Goal: Task Accomplishment & Management: Manage account settings

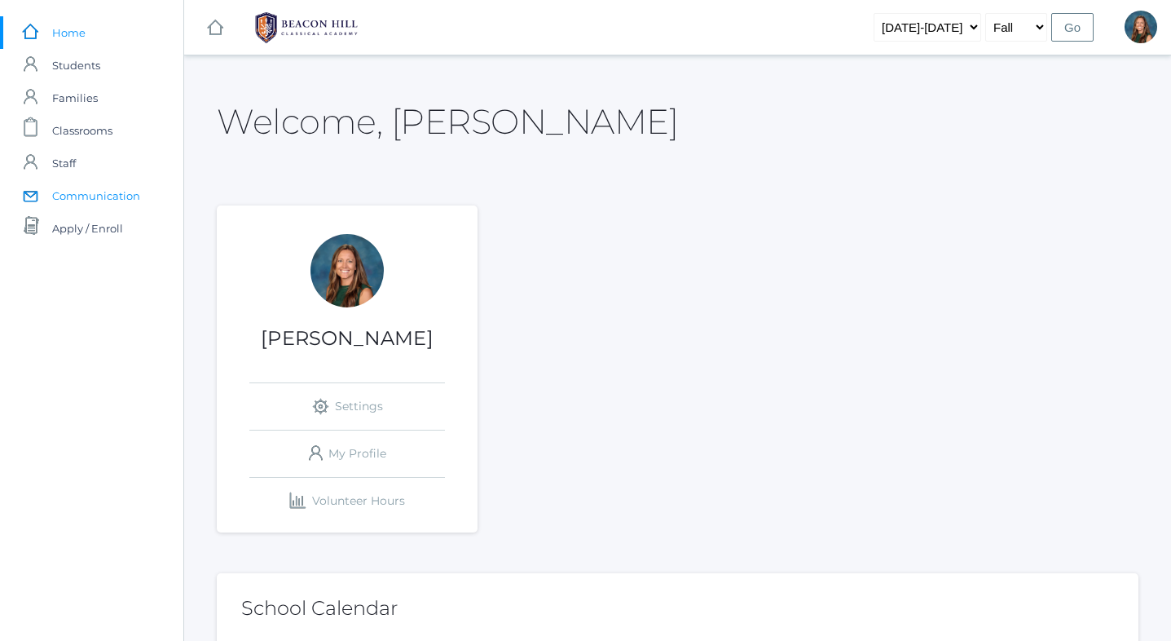
click at [117, 192] on span "Communication" at bounding box center [96, 195] width 88 height 33
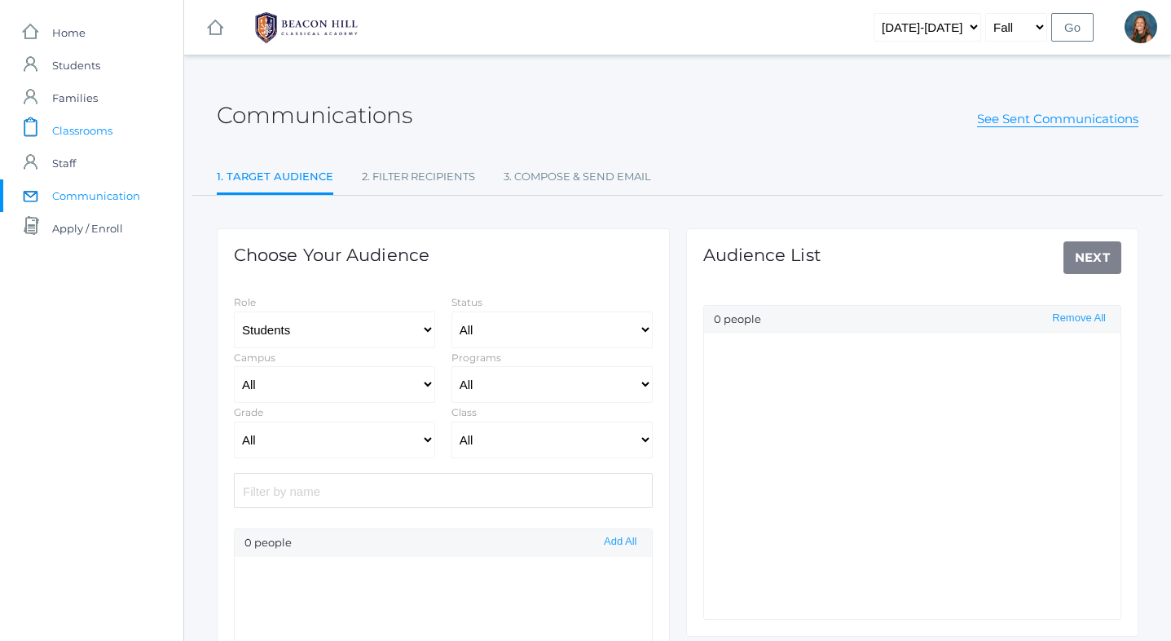
click at [92, 132] on span "Classrooms" at bounding box center [82, 130] width 60 height 33
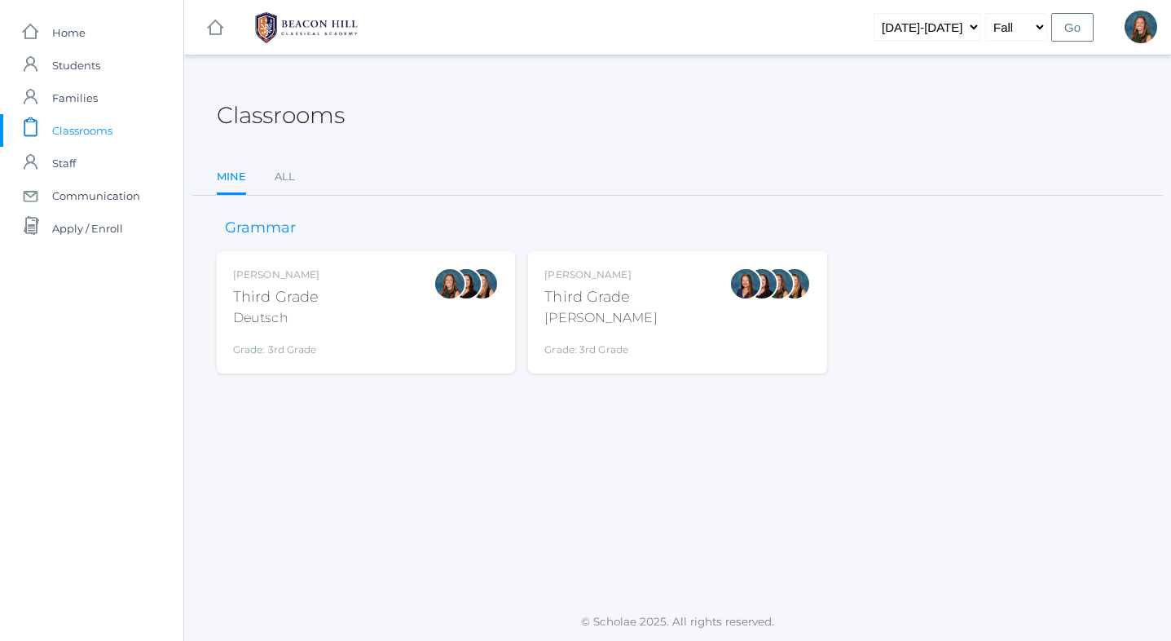
click at [386, 302] on div "Andrea Deutsch Third Grade Deutsch Grade: 3rd Grade 03LA" at bounding box center [366, 312] width 266 height 90
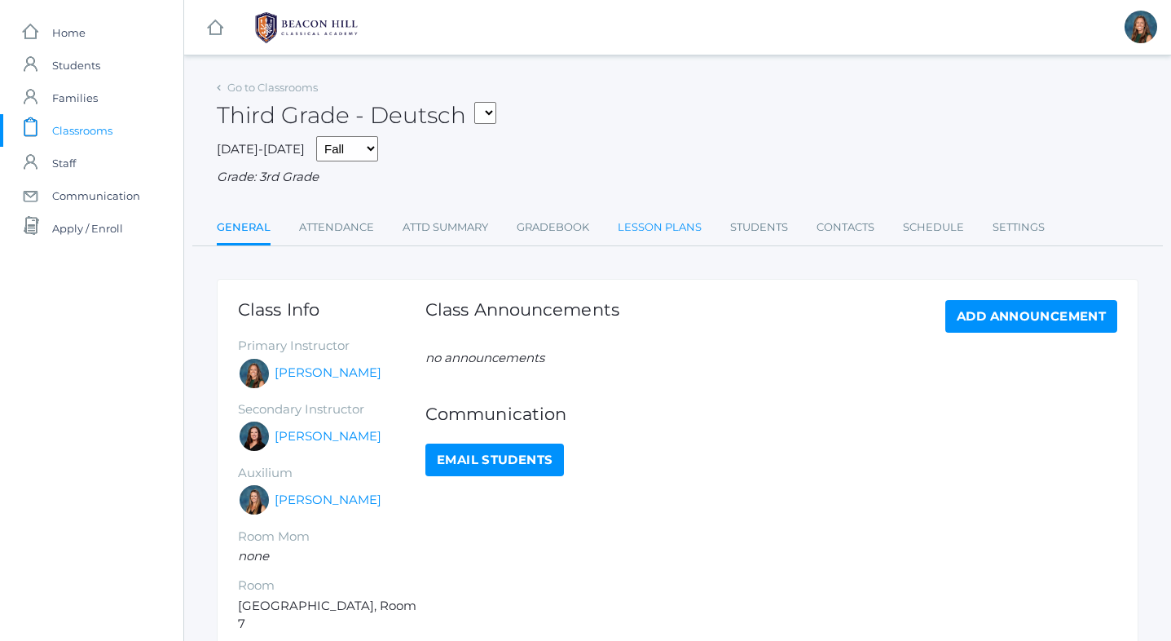
click at [636, 222] on link "Lesson Plans" at bounding box center [660, 227] width 84 height 33
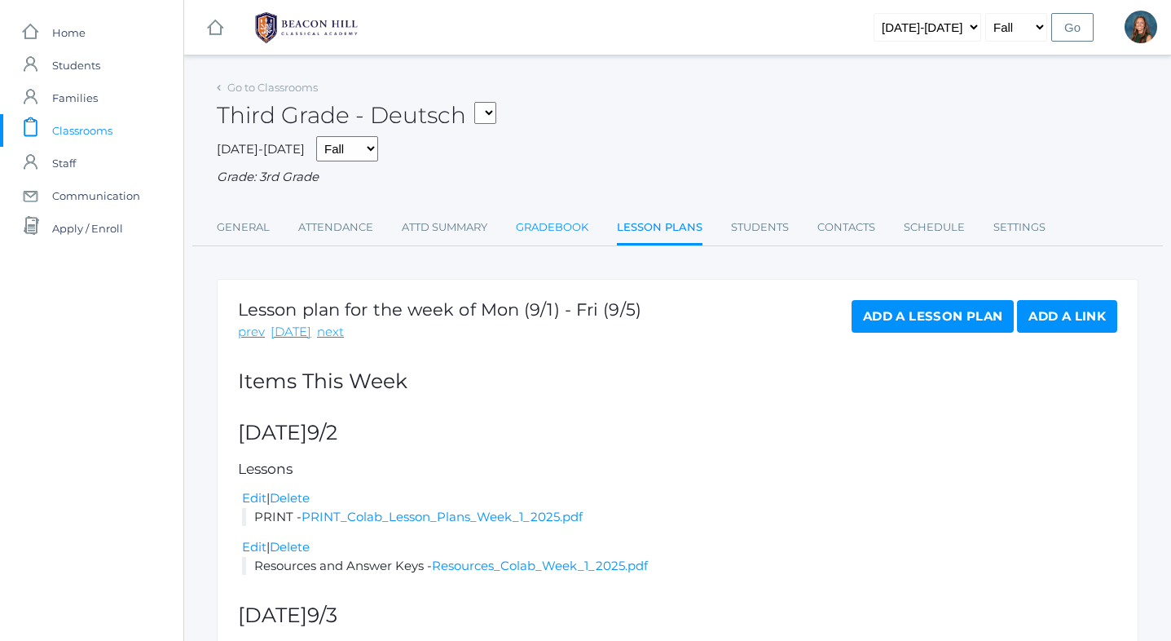
click at [537, 225] on link "Gradebook" at bounding box center [552, 227] width 73 height 33
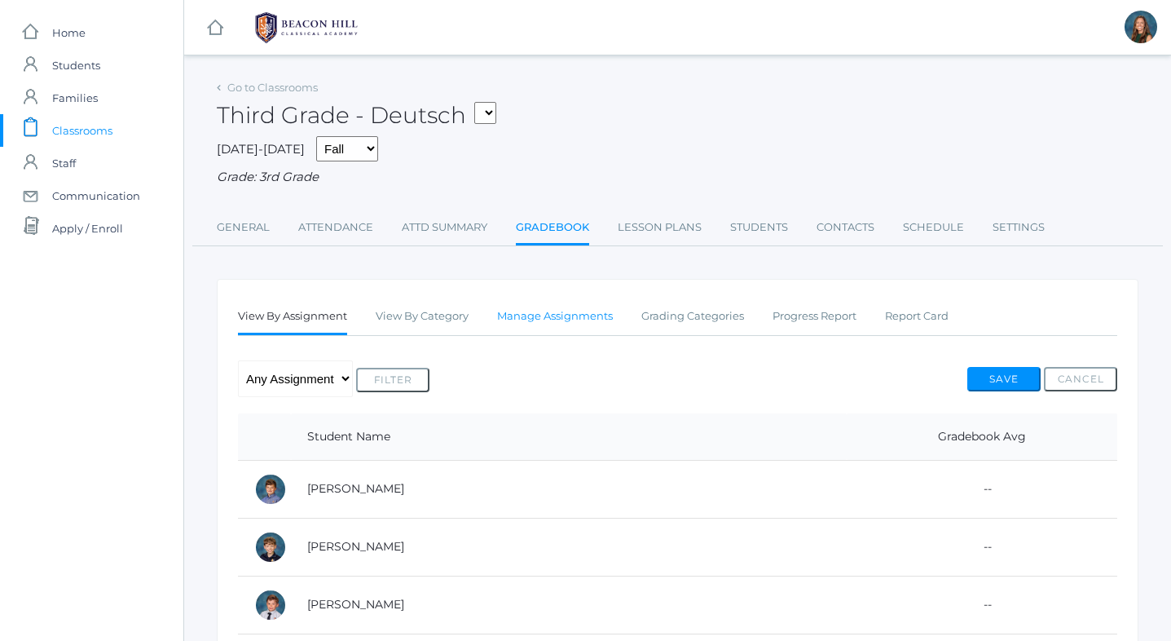
click at [566, 320] on link "Manage Assignments" at bounding box center [555, 316] width 116 height 33
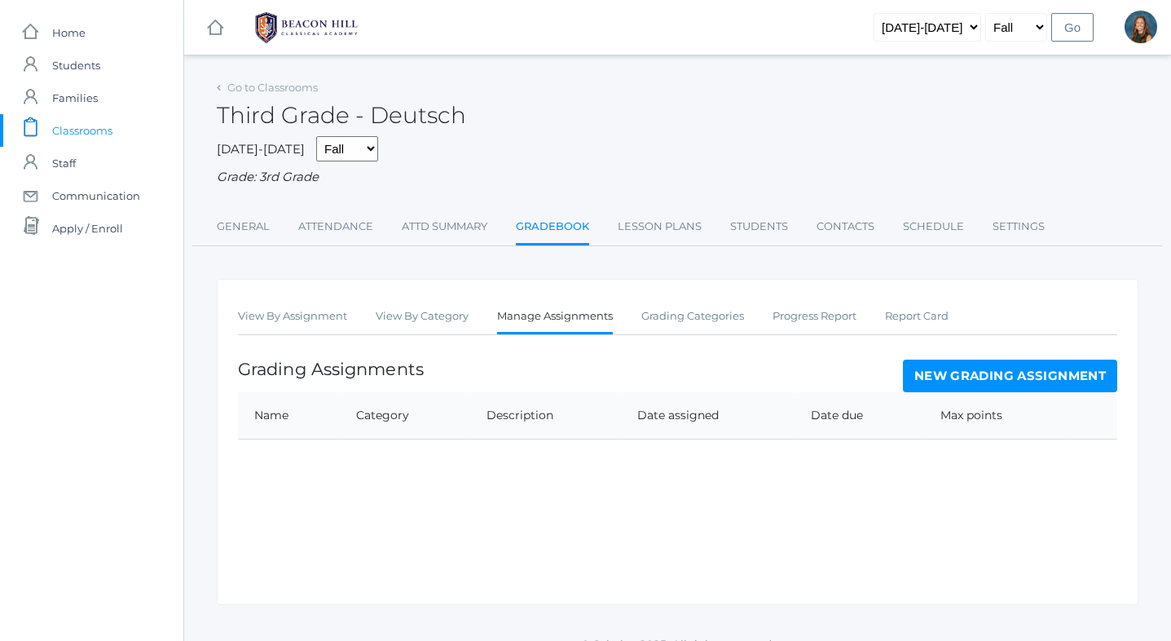
click at [980, 373] on link "New Grading Assignment" at bounding box center [1010, 375] width 214 height 33
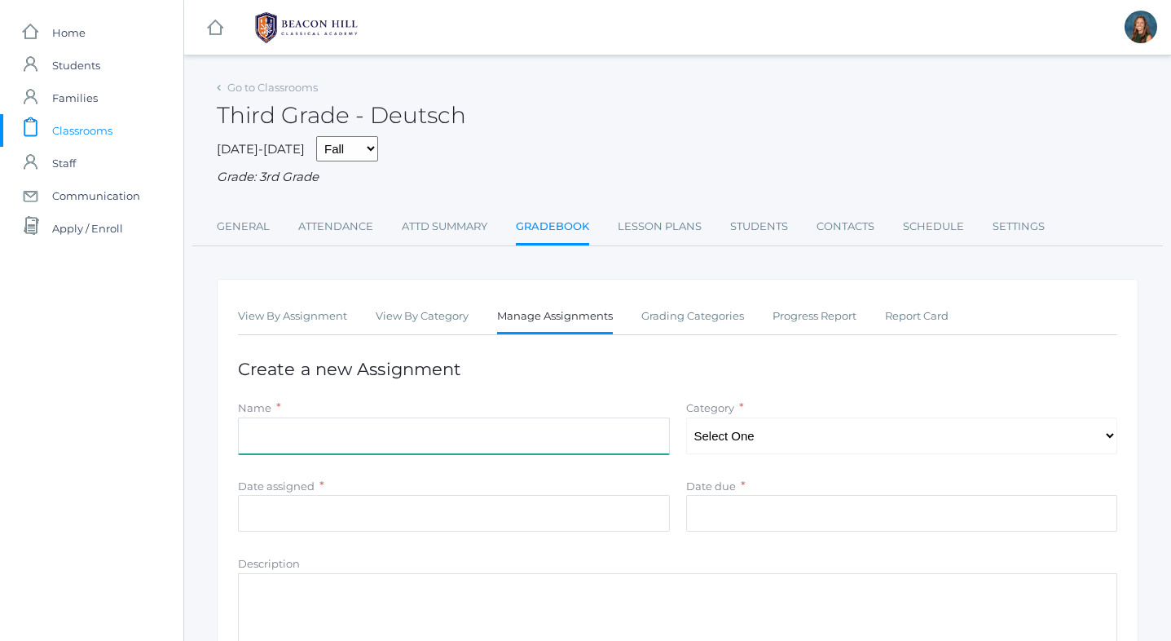
click at [536, 440] on input "Name" at bounding box center [454, 435] width 432 height 37
type input "Math Independent Practice pg. 23-24"
click at [811, 438] on select "Select One" at bounding box center [902, 435] width 432 height 37
click at [691, 323] on link "Grading Categories" at bounding box center [692, 316] width 103 height 33
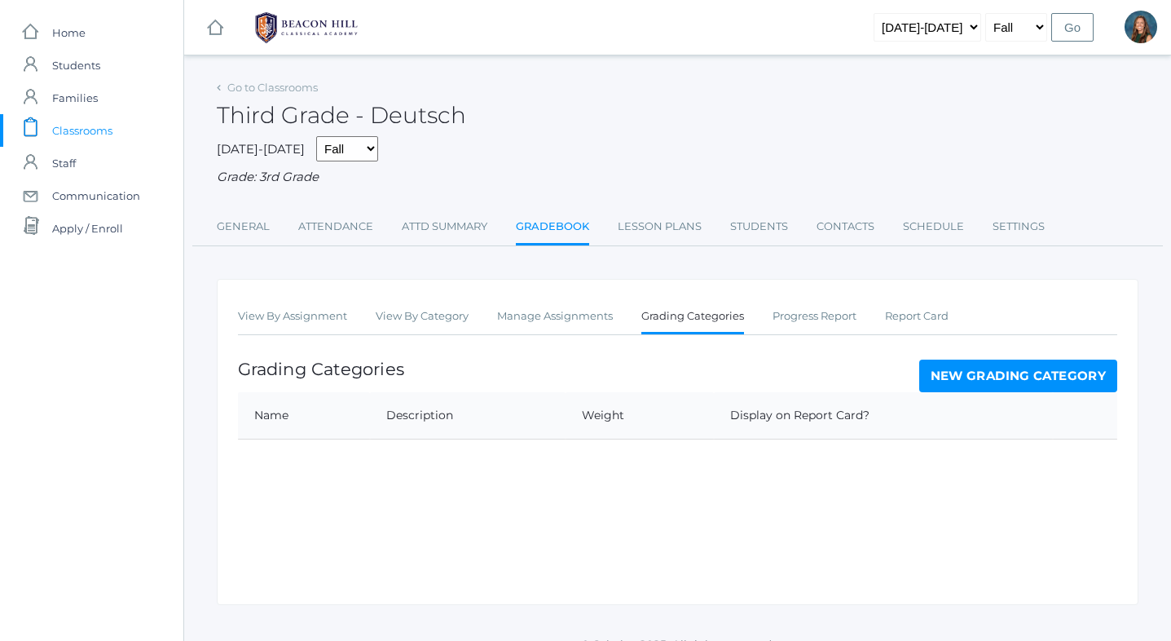
click at [984, 381] on link "New Grading Category" at bounding box center [1018, 375] width 199 height 33
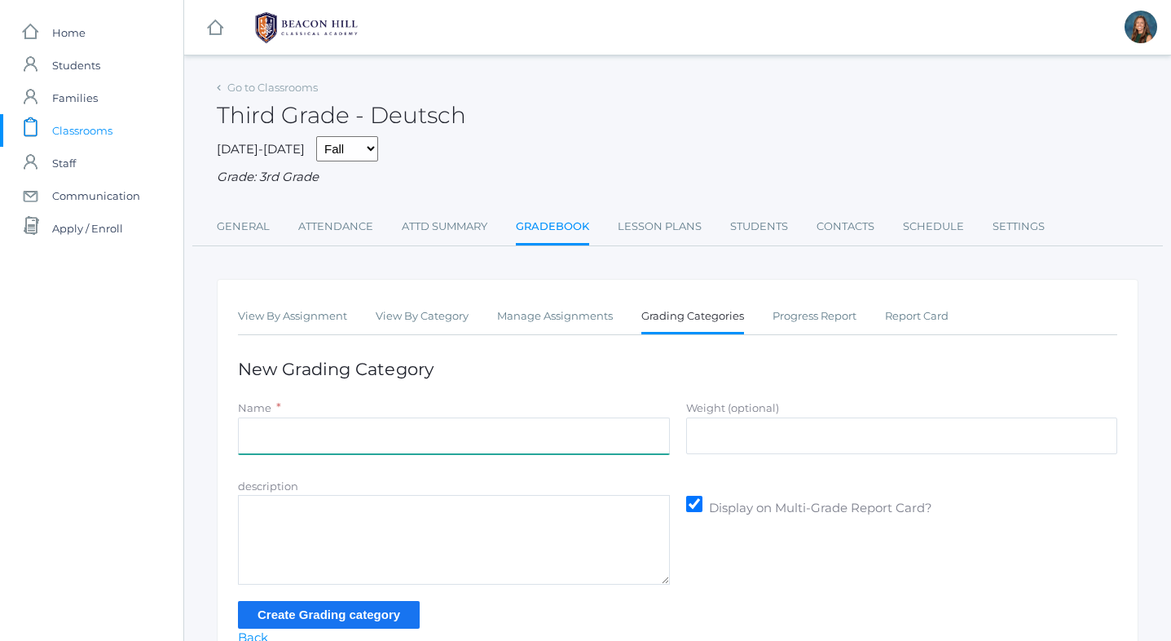
click at [489, 444] on input "Name" at bounding box center [454, 435] width 432 height 37
type input "Math Concepts"
click at [341, 614] on input "Create Grading category" at bounding box center [329, 614] width 182 height 27
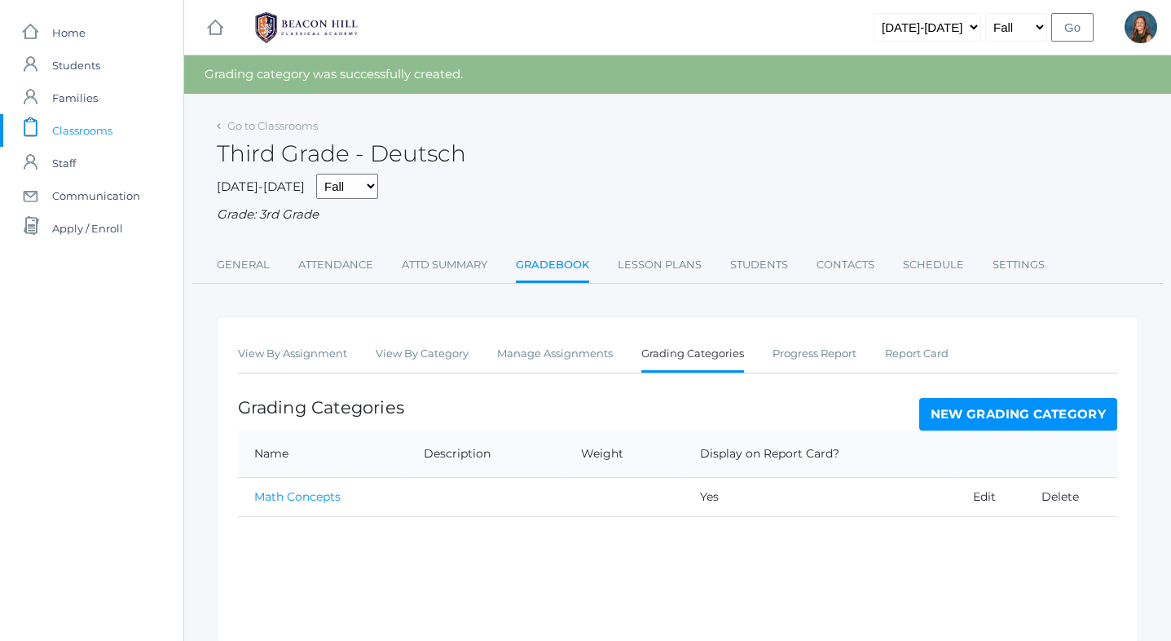
click at [958, 421] on link "New Grading Category" at bounding box center [1018, 414] width 199 height 33
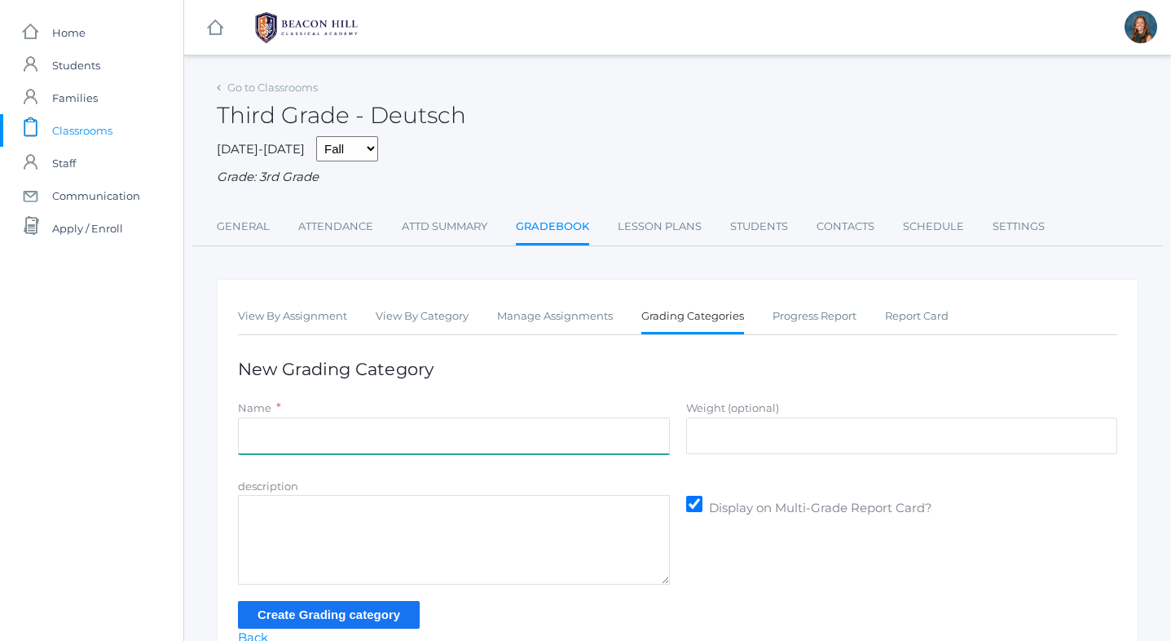
click at [548, 434] on input "Name" at bounding box center [454, 435] width 432 height 37
type input "Math Multiplication Facts"
click at [382, 610] on input "Create Grading category" at bounding box center [329, 614] width 182 height 27
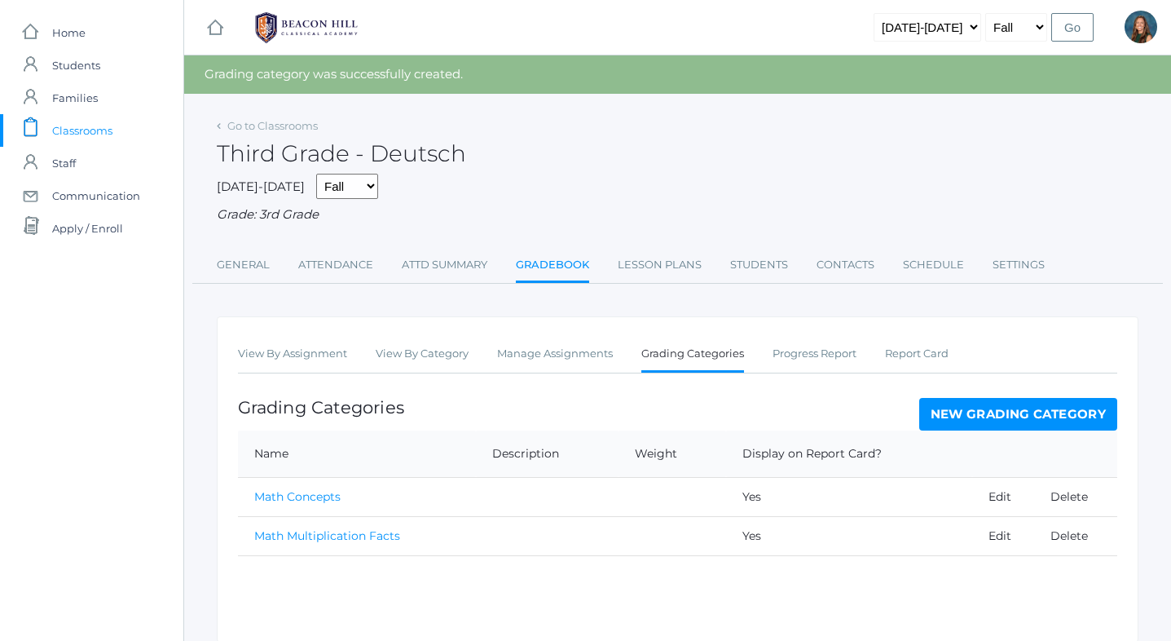
click at [998, 421] on link "New Grading Category" at bounding box center [1018, 414] width 199 height 33
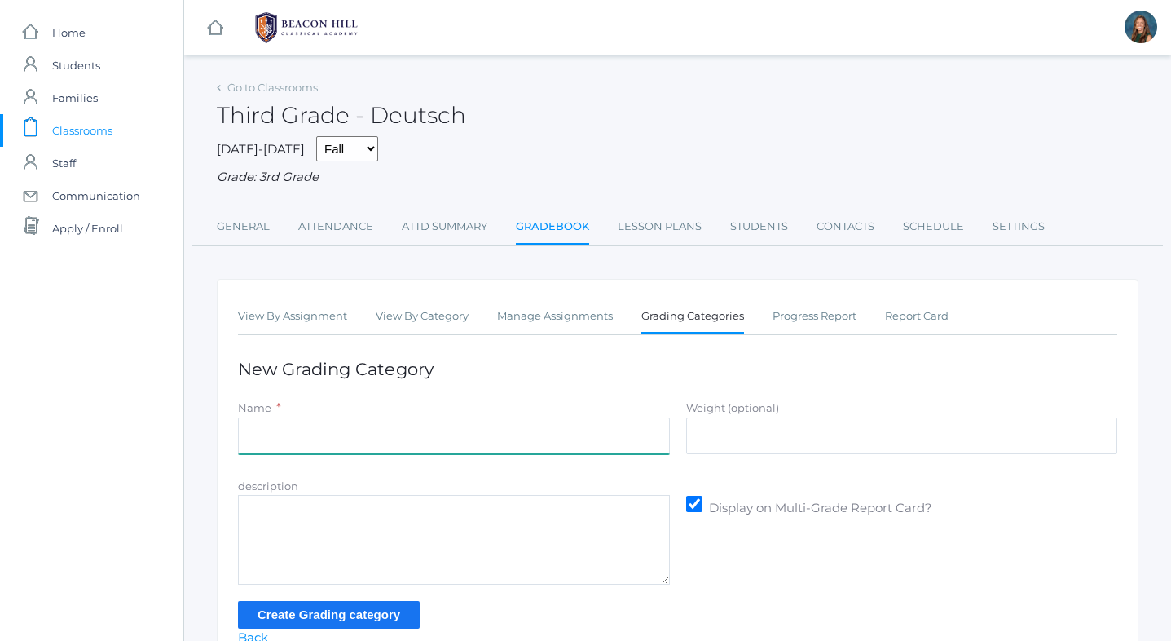
click at [526, 443] on input "Name" at bounding box center [454, 435] width 432 height 37
type input "History"
click at [359, 617] on input "Create Grading category" at bounding box center [329, 614] width 182 height 27
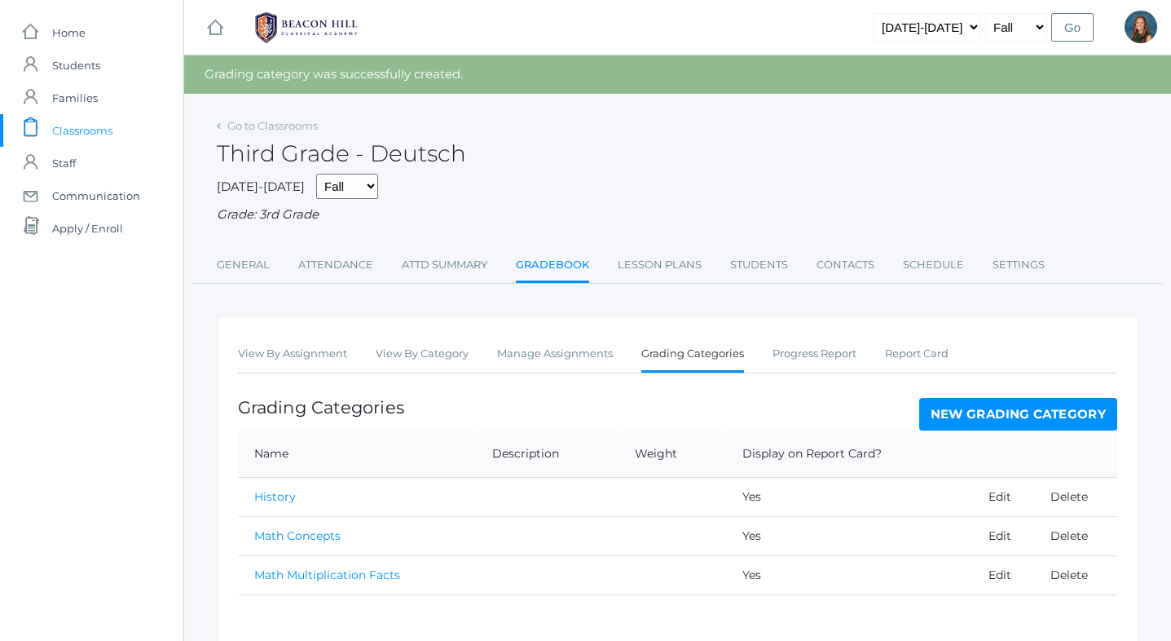
click at [1079, 423] on link "New Grading Category" at bounding box center [1018, 414] width 199 height 33
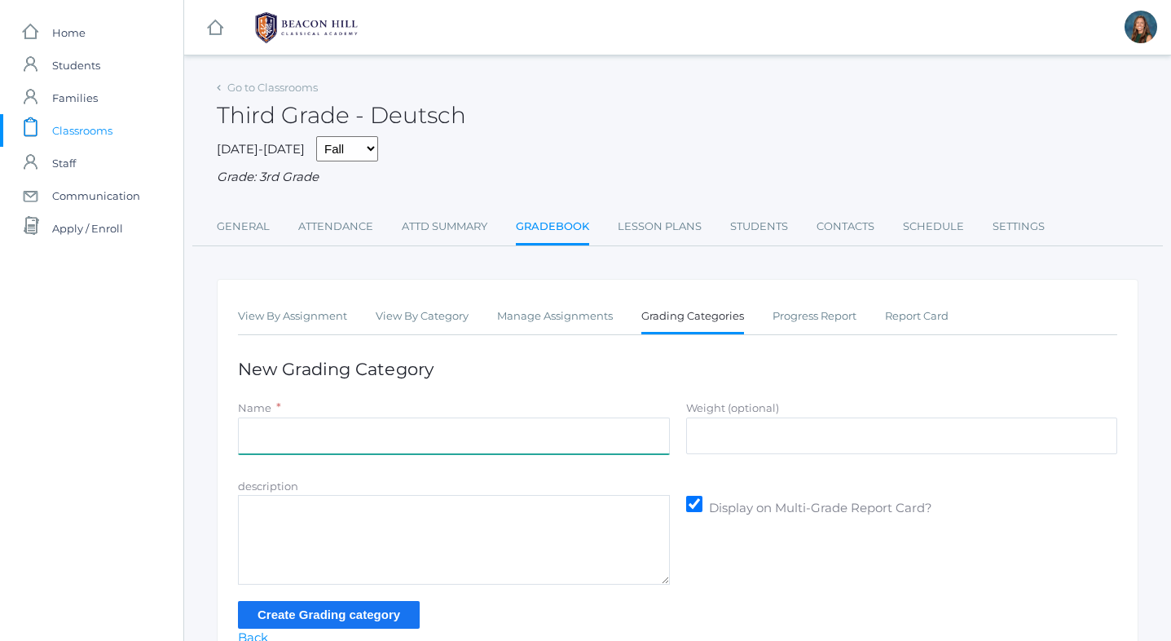
click at [398, 439] on input "Name" at bounding box center [454, 435] width 432 height 37
type input "Latin"
click at [316, 610] on input "Create Grading category" at bounding box center [329, 614] width 182 height 27
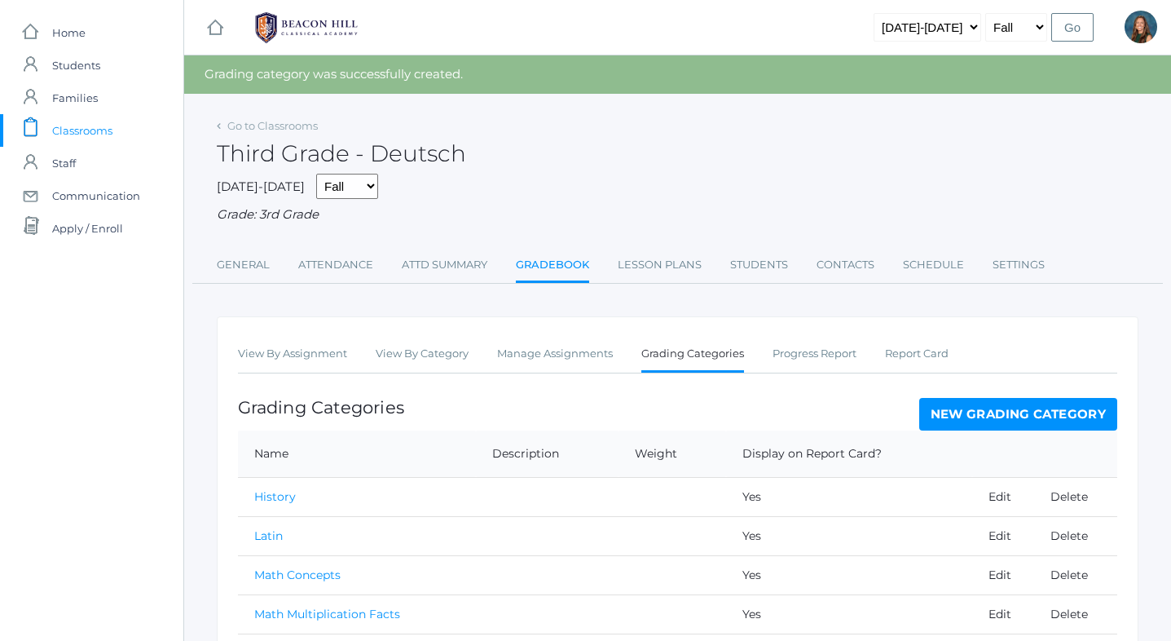
click at [991, 413] on link "New Grading Category" at bounding box center [1018, 414] width 199 height 33
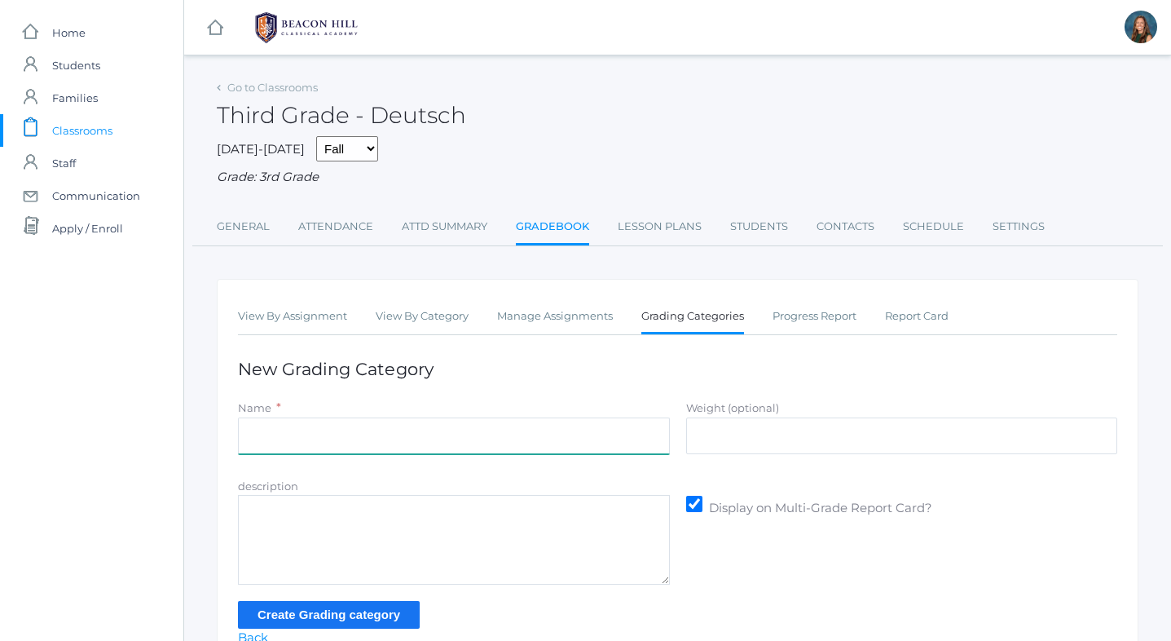
click at [334, 443] on input "Name" at bounding box center [454, 435] width 432 height 37
type input "Literature"
click at [302, 606] on input "Create Grading category" at bounding box center [329, 614] width 182 height 27
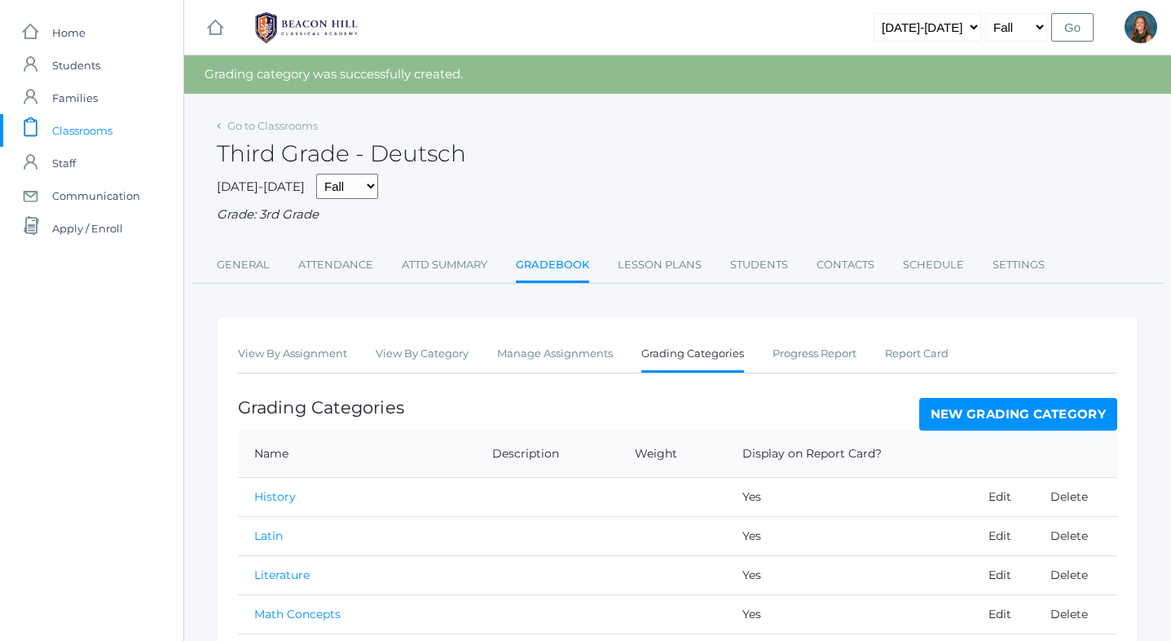
scroll to position [113, 0]
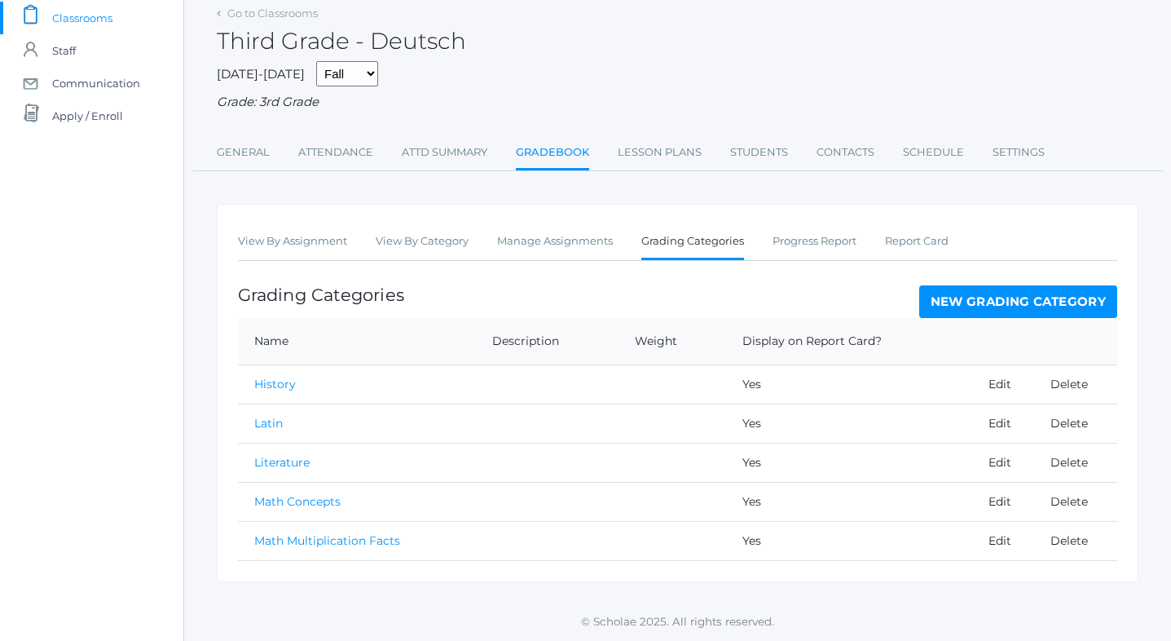
click at [963, 293] on link "New Grading Category" at bounding box center [1018, 301] width 199 height 33
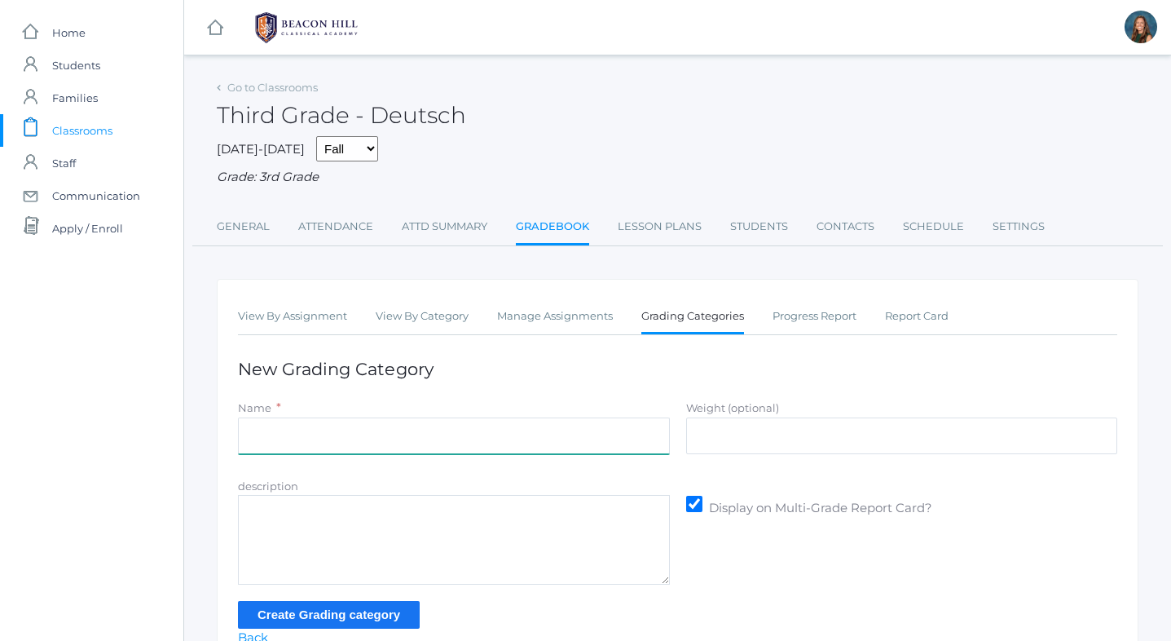
click at [287, 441] on input "Name" at bounding box center [454, 435] width 432 height 37
type input "Grammar"
click at [328, 612] on input "Create Grading category" at bounding box center [329, 614] width 182 height 27
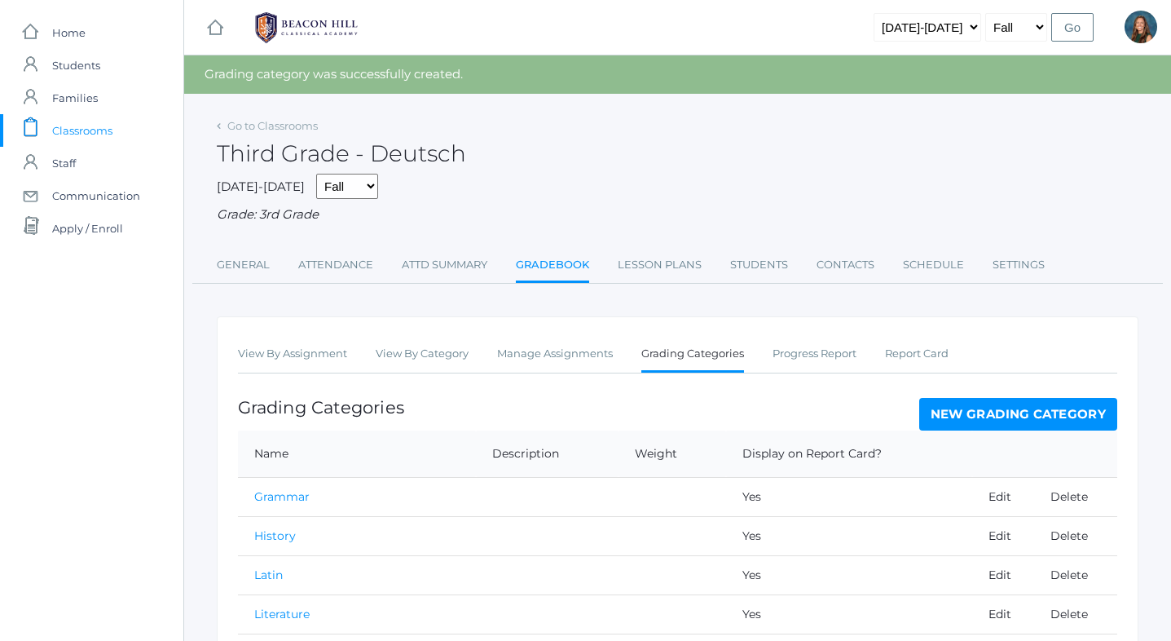
scroll to position [152, 0]
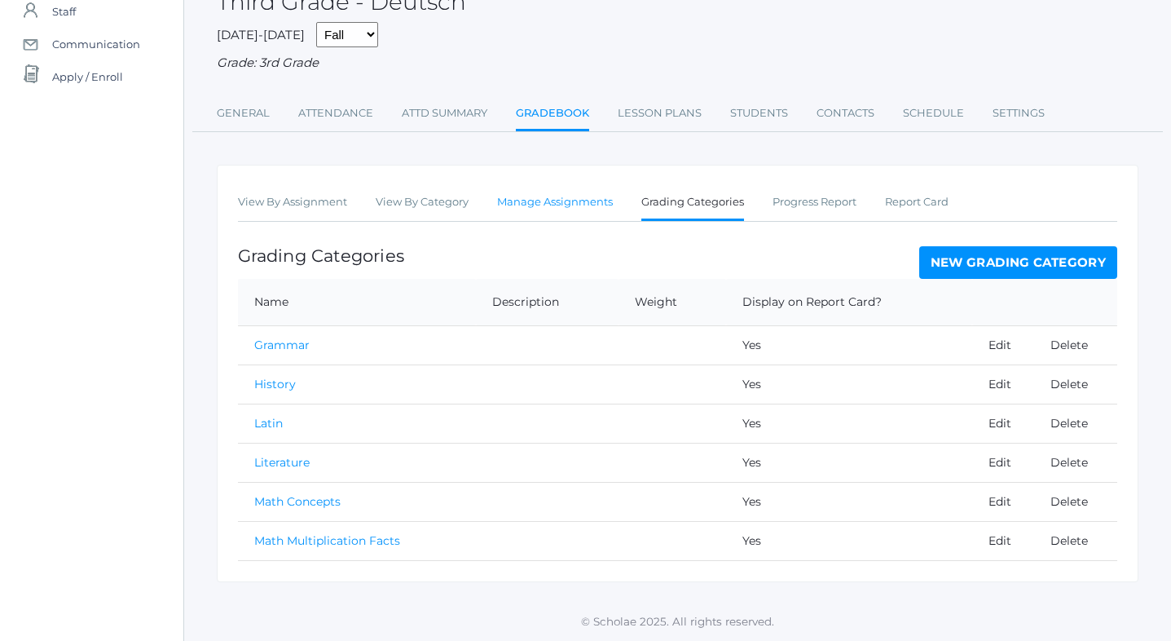
click at [565, 201] on link "Manage Assignments" at bounding box center [555, 202] width 116 height 33
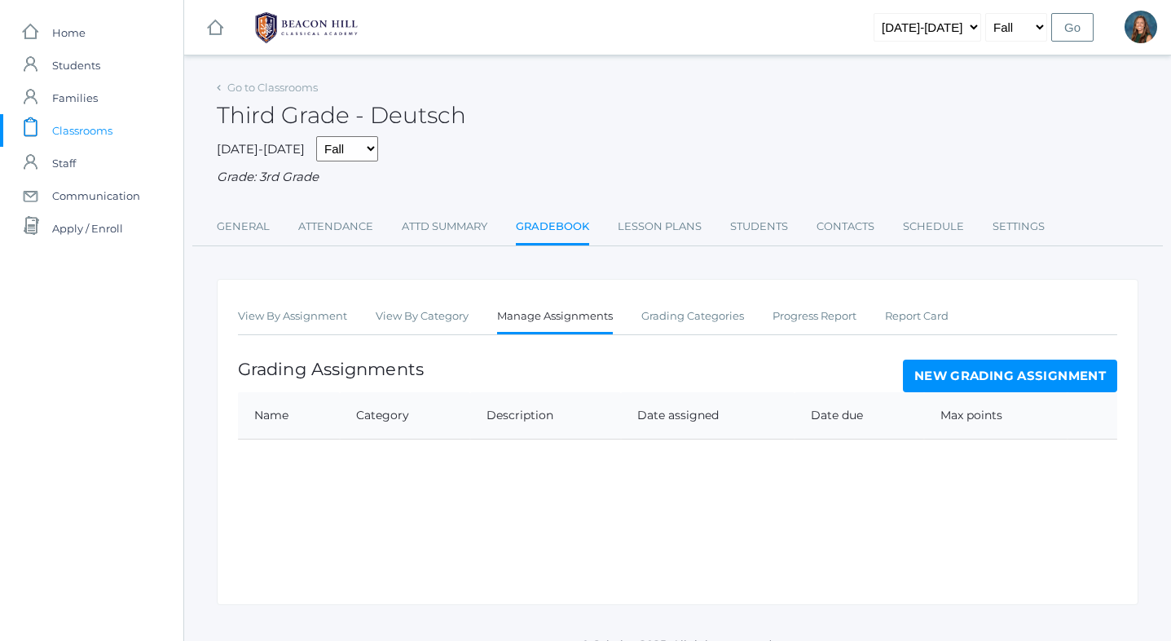
click at [957, 373] on link "New Grading Assignment" at bounding box center [1010, 375] width 214 height 33
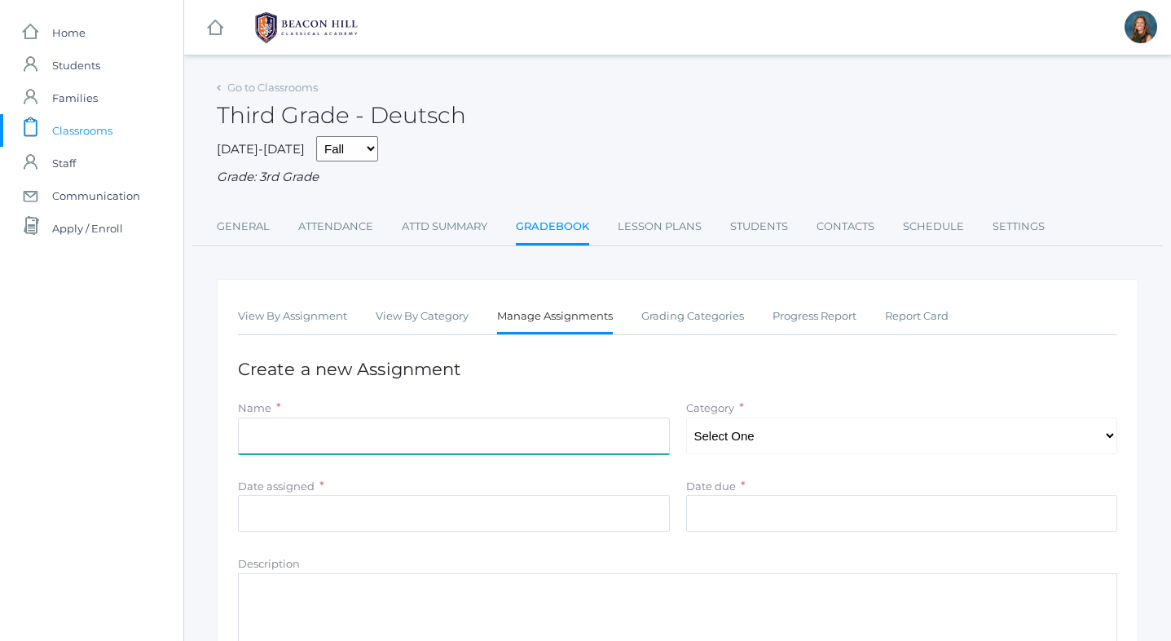
click at [541, 434] on input "Name" at bounding box center [454, 435] width 432 height 37
type input "Independent Practice pg. 23-24"
click at [740, 447] on select "Select One Math Concepts Math Multiplication Facts History Latin Literature Gra…" at bounding box center [902, 435] width 432 height 37
select select "1132"
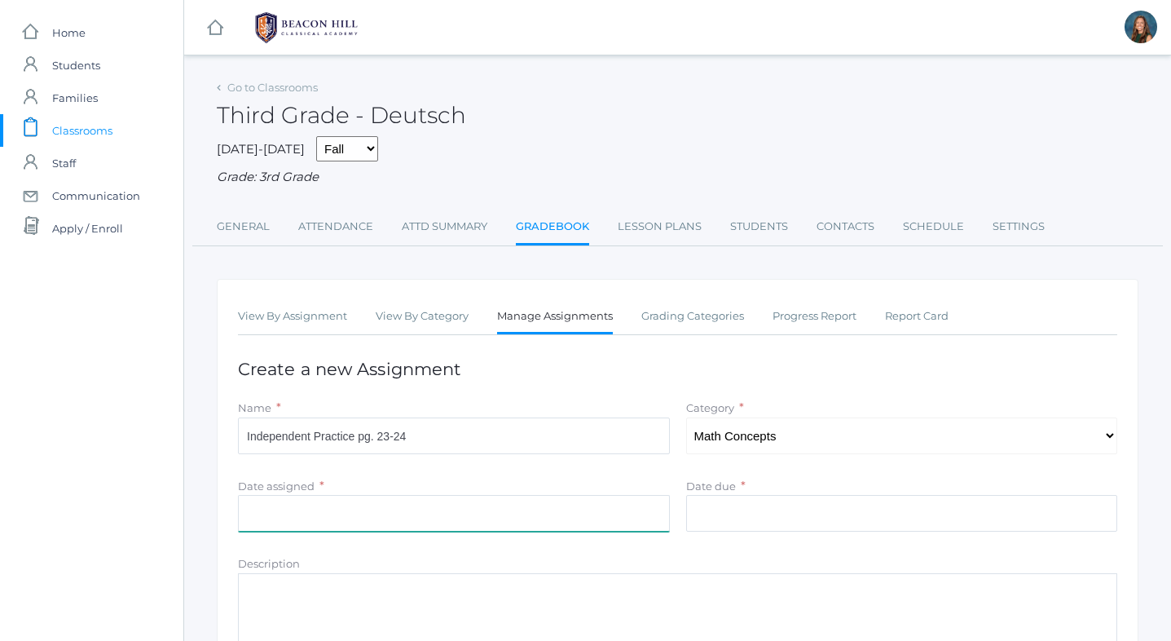
click at [412, 513] on input "Date assigned" at bounding box center [454, 513] width 432 height 37
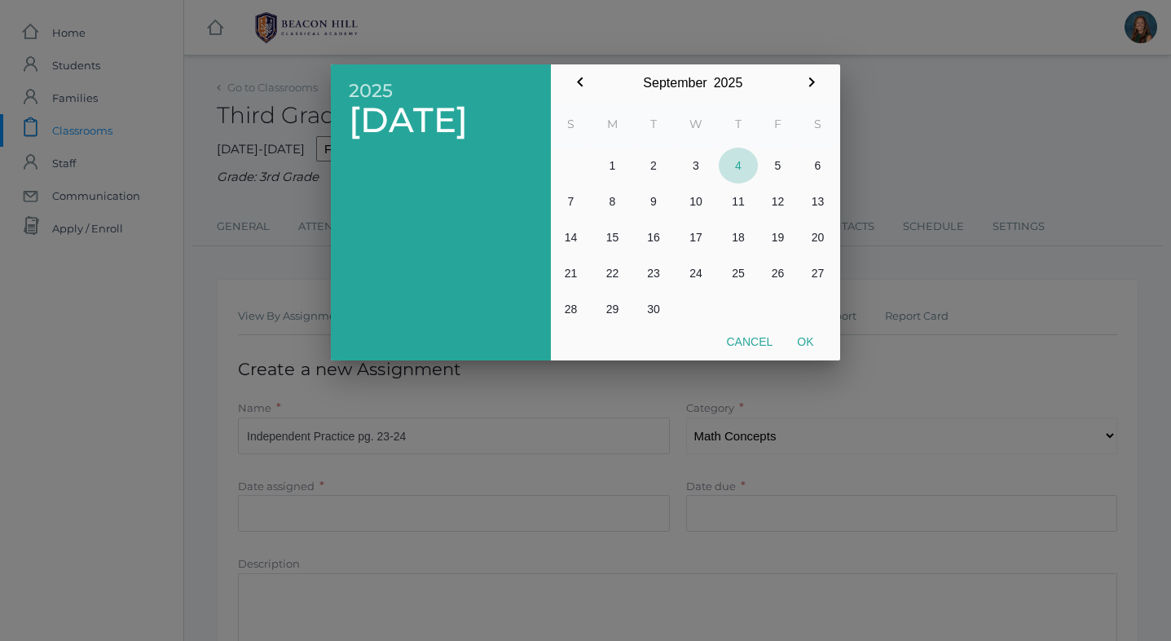
click at [739, 166] on button "4" at bounding box center [738, 166] width 39 height 36
click at [807, 337] on button "Ok" at bounding box center [805, 341] width 41 height 29
type input "[DATE]"
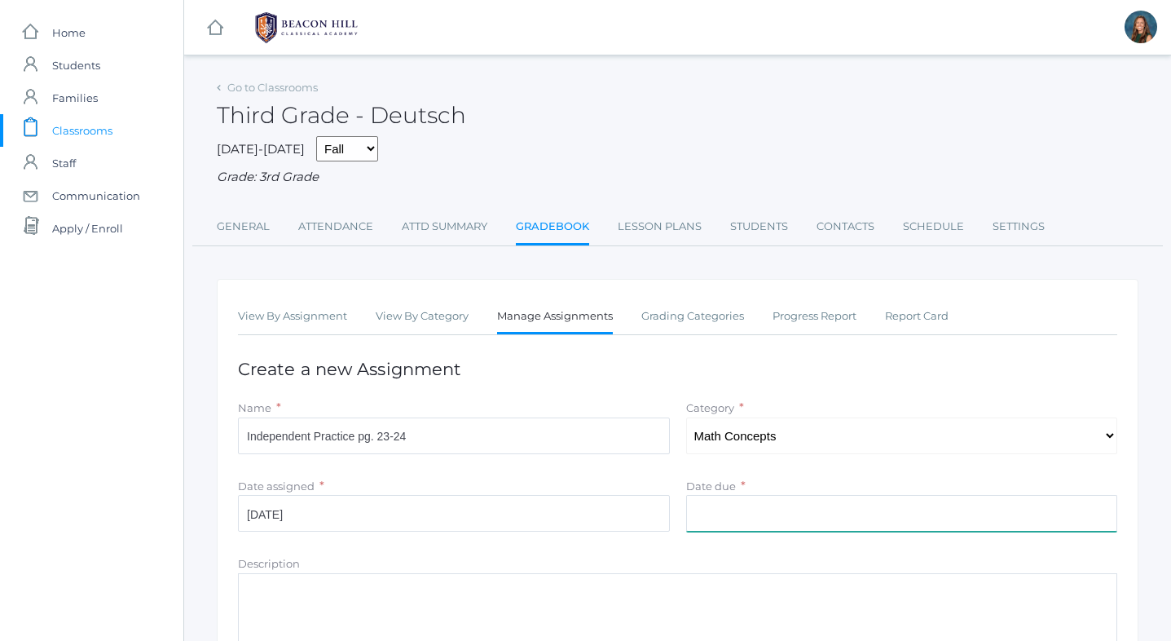
click at [701, 506] on input "Date due" at bounding box center [902, 513] width 432 height 37
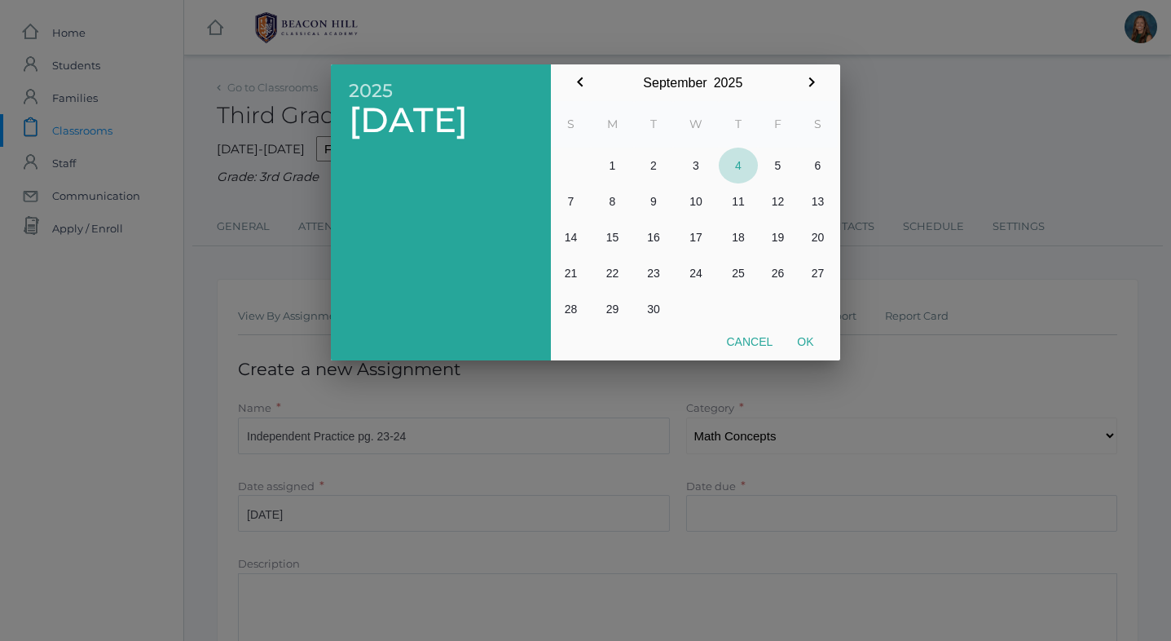
click at [740, 165] on button "4" at bounding box center [738, 166] width 39 height 36
click at [804, 344] on button "Ok" at bounding box center [805, 341] width 41 height 29
type input "[DATE]"
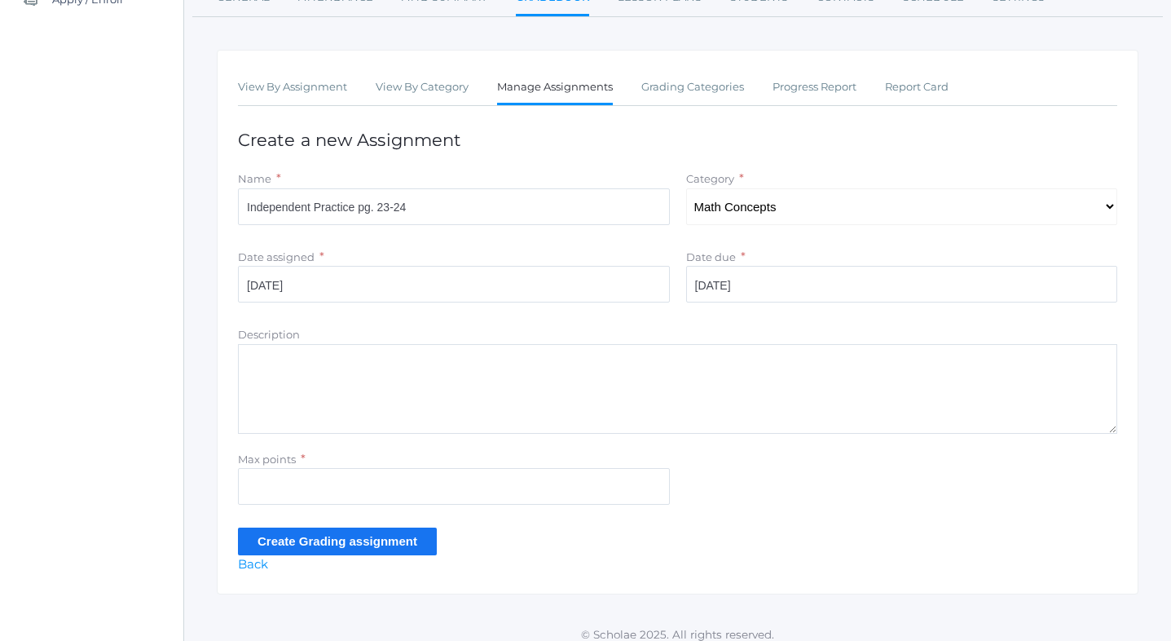
scroll to position [242, 0]
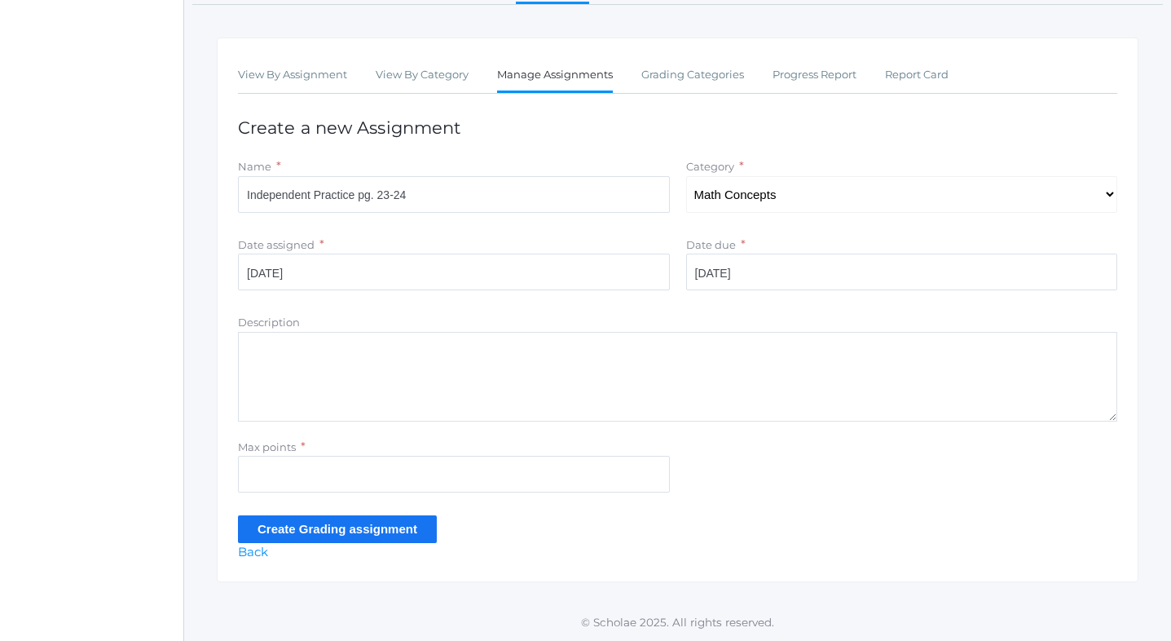
click at [305, 346] on textarea "Description" at bounding box center [677, 377] width 879 height 90
click at [466, 350] on textarea "Place value, expanded, standard, and word form" at bounding box center [677, 377] width 879 height 90
click at [314, 353] on textarea "Place value, expanded, standard, and word form" at bounding box center [677, 377] width 879 height 90
type textarea "Place value, expanded, standard, and word form"
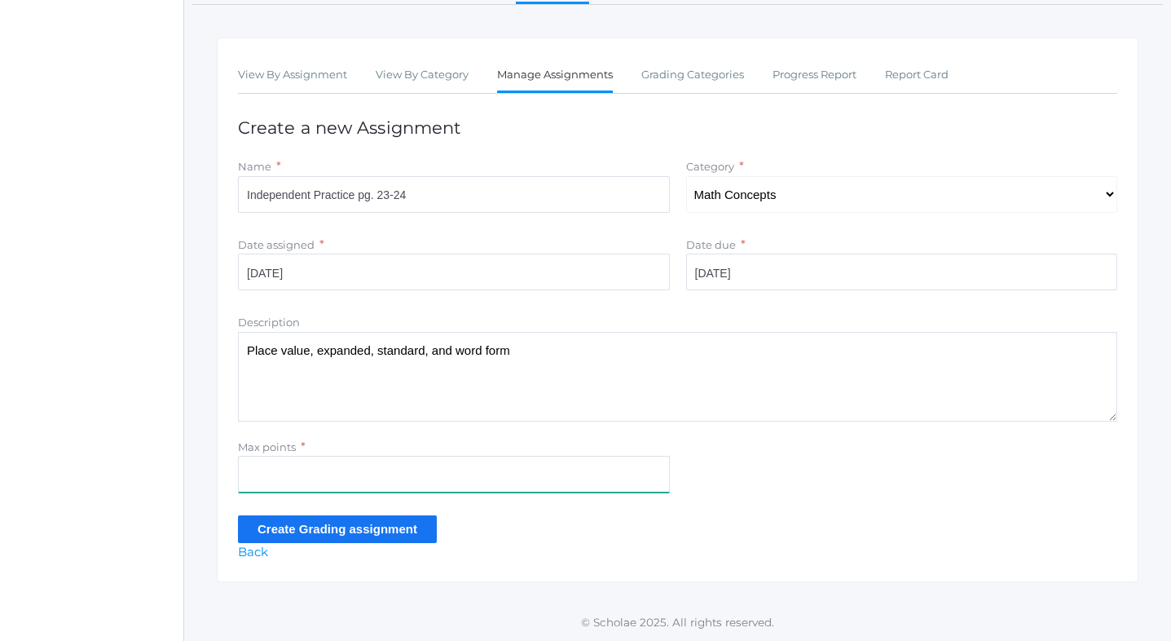
click at [284, 473] on input "Max points" at bounding box center [454, 474] width 432 height 37
type input "20"
click at [316, 526] on input "Create Grading assignment" at bounding box center [337, 528] width 199 height 27
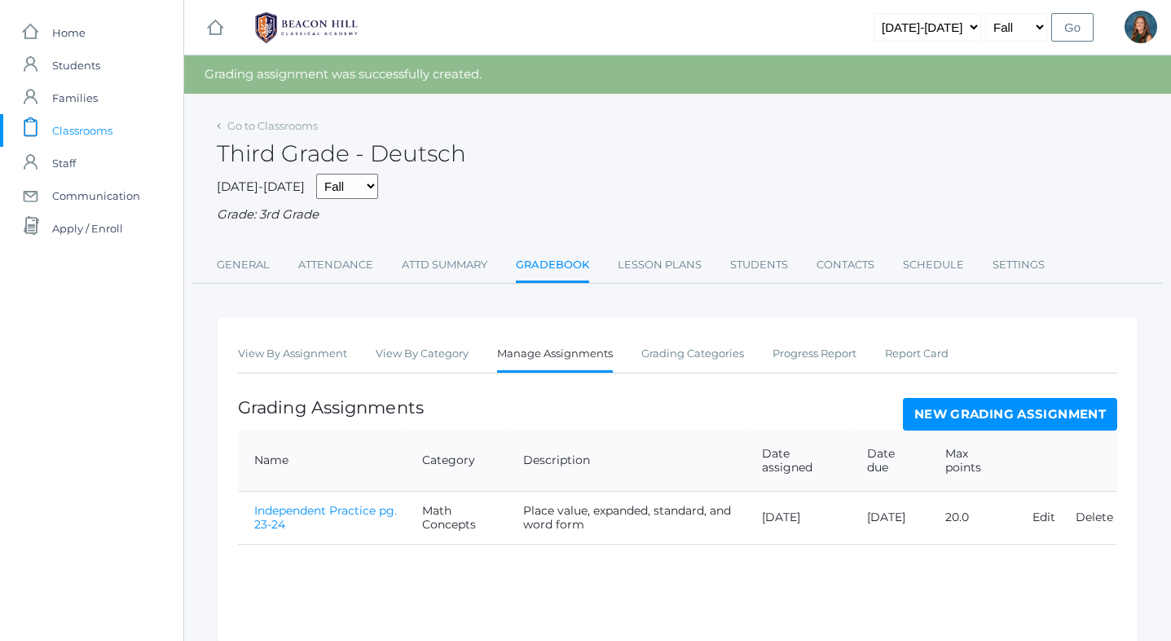
scroll to position [62, 0]
